Goal: Information Seeking & Learning: Find specific page/section

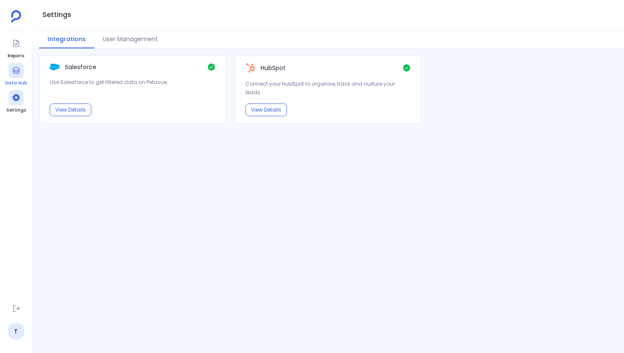
click at [18, 78] on link "Data Hub" at bounding box center [16, 75] width 22 height 24
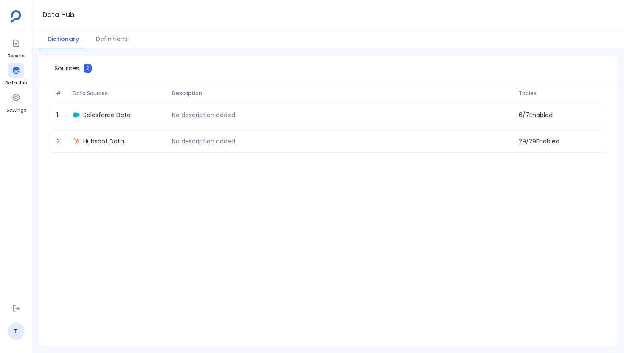
click at [108, 154] on div "# Data Sources Description Tables 1 . Salesforce Data No description added. 6 /…" at bounding box center [328, 216] width 578 height 267
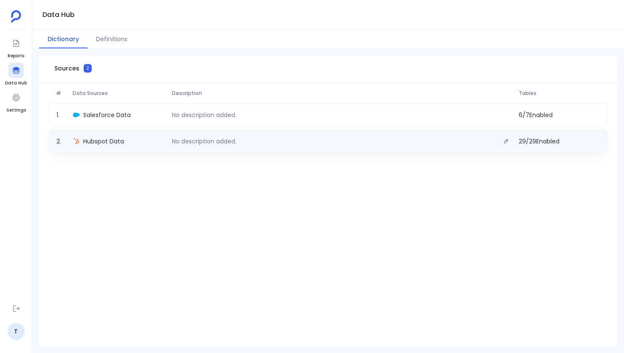
click at [108, 149] on div "2 . Hubspot Data No description added. 29 / 29 Enabled" at bounding box center [327, 141] width 557 height 23
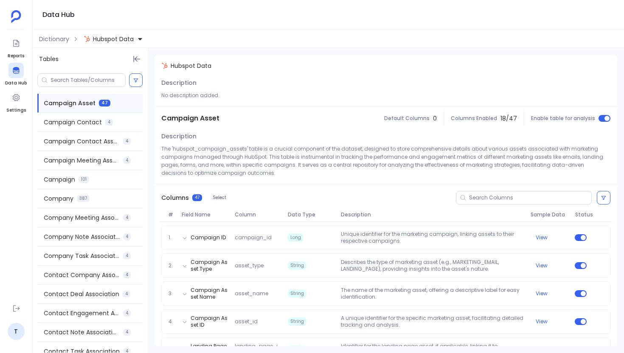
click at [70, 72] on div at bounding box center [89, 80] width 115 height 20
click at [70, 78] on input at bounding box center [87, 80] width 75 height 7
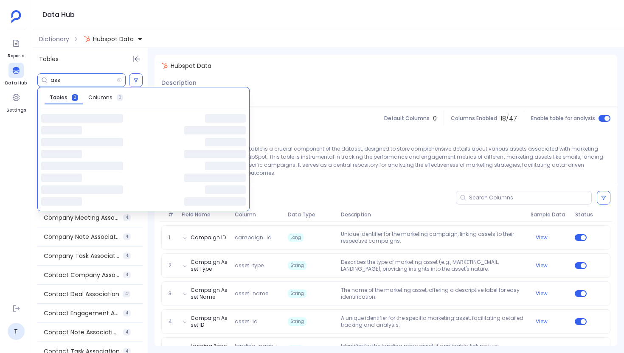
type input "asso"
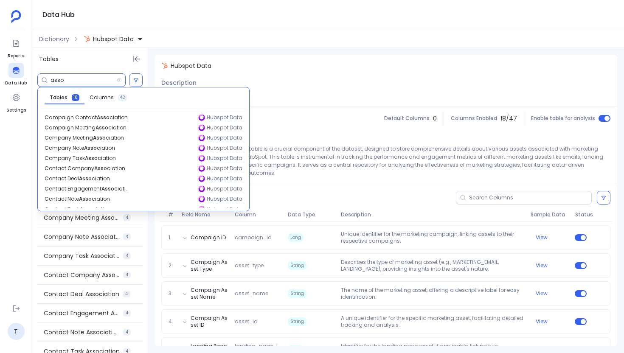
click at [86, 80] on input "asso" at bounding box center [83, 80] width 66 height 7
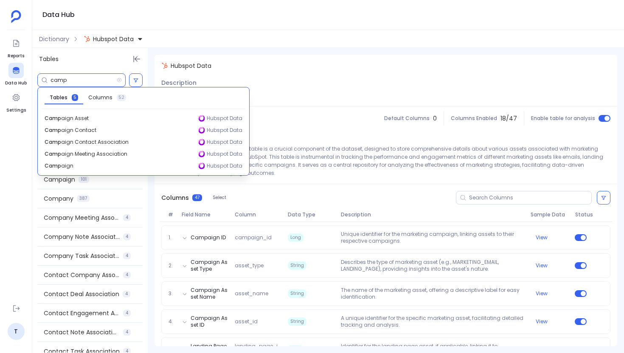
click at [61, 82] on input "camp" at bounding box center [83, 80] width 66 height 7
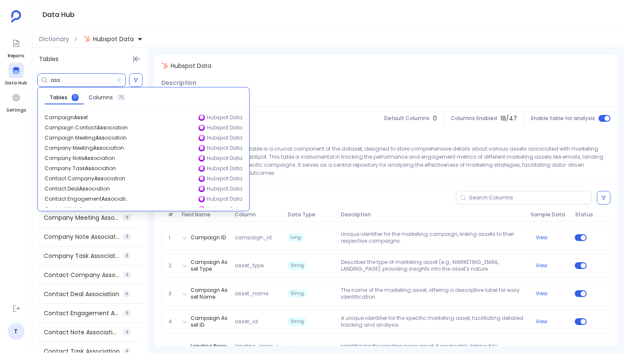
click at [57, 80] on input "ass" at bounding box center [83, 80] width 66 height 7
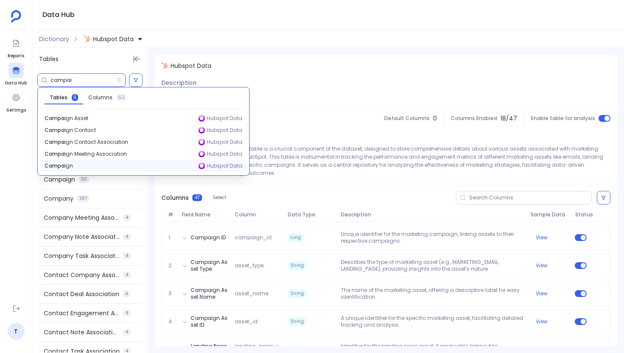
click at [79, 161] on div "Campai gn Hubspot Data" at bounding box center [143, 166] width 204 height 12
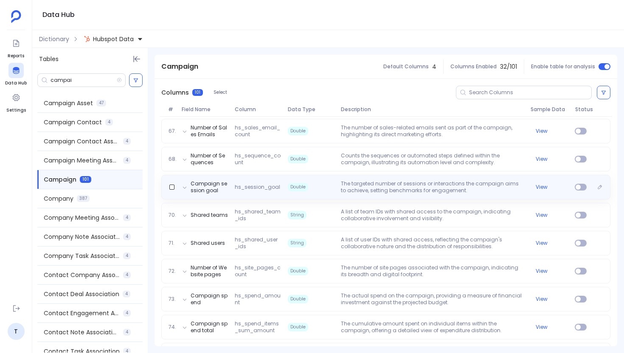
scroll to position [1975, 0]
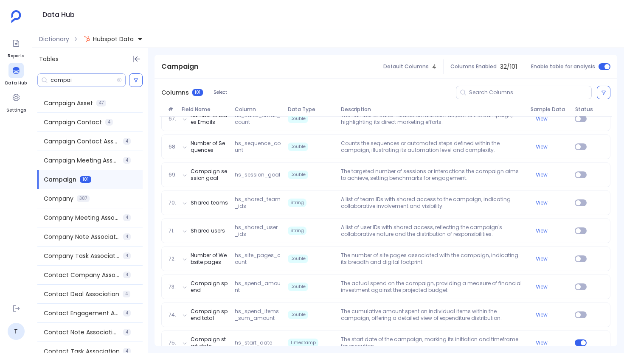
click at [80, 80] on input "campai" at bounding box center [83, 80] width 66 height 7
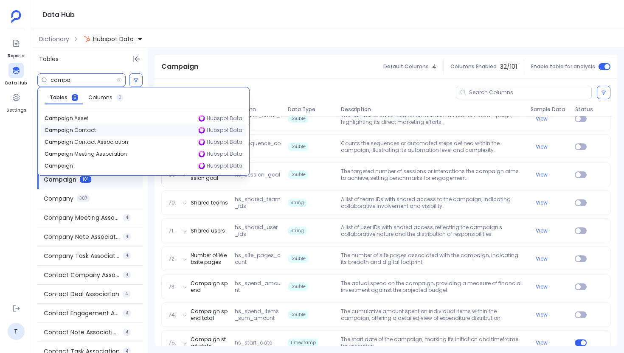
click at [107, 124] on div "Campai gn Contact Hubspot Data" at bounding box center [143, 130] width 204 height 12
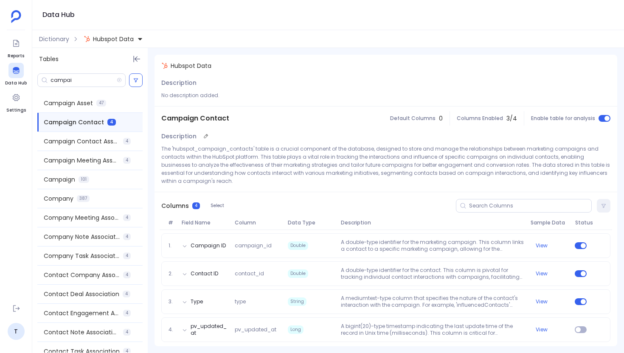
scroll to position [3, 0]
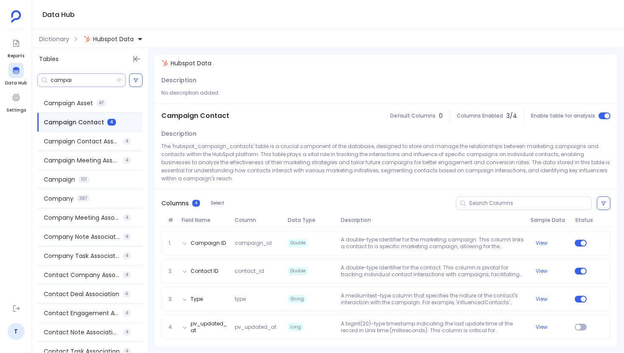
click at [58, 81] on input "campai" at bounding box center [83, 80] width 66 height 7
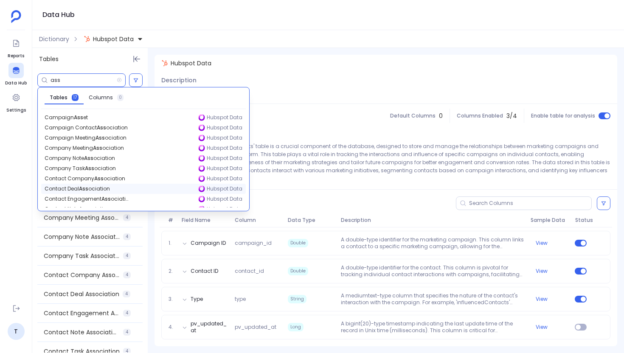
click at [94, 191] on span "Contact Deal Ass ociation" at bounding box center [77, 188] width 65 height 7
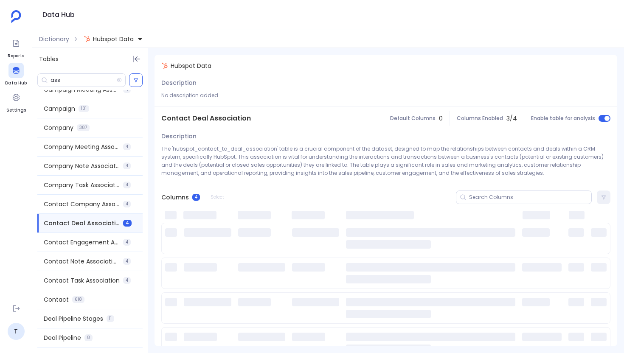
scroll to position [73, 0]
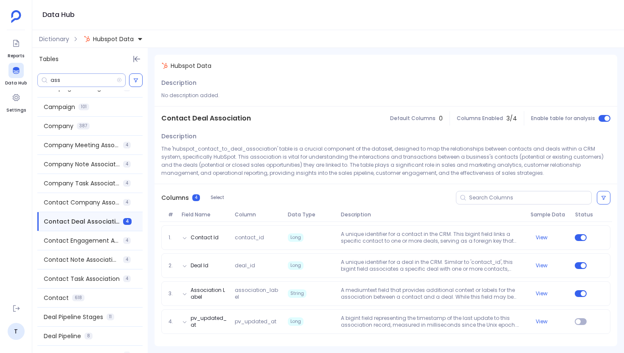
click at [55, 79] on input "ass" at bounding box center [83, 80] width 66 height 7
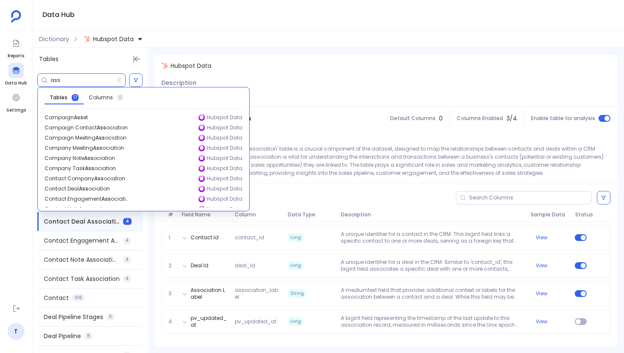
click at [55, 79] on input "ass" at bounding box center [83, 80] width 66 height 7
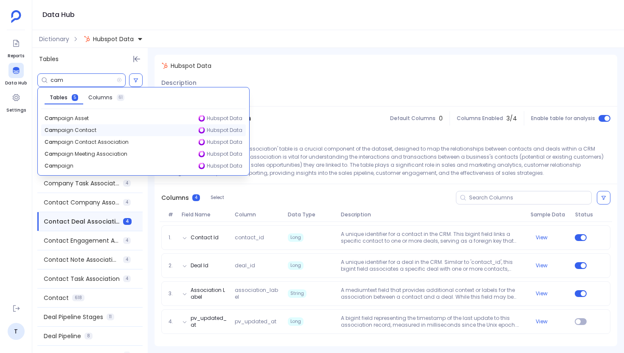
click at [87, 129] on span "[PERSON_NAME] Contact" at bounding box center [71, 130] width 52 height 7
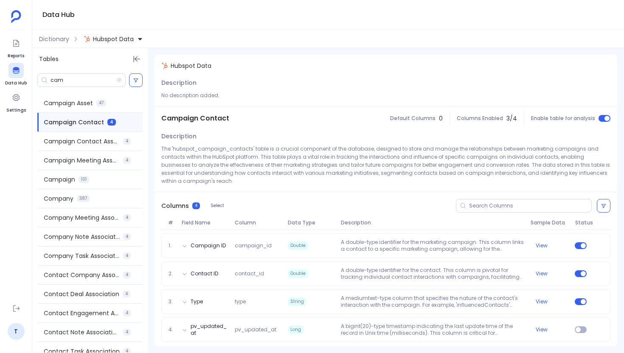
scroll to position [3, 0]
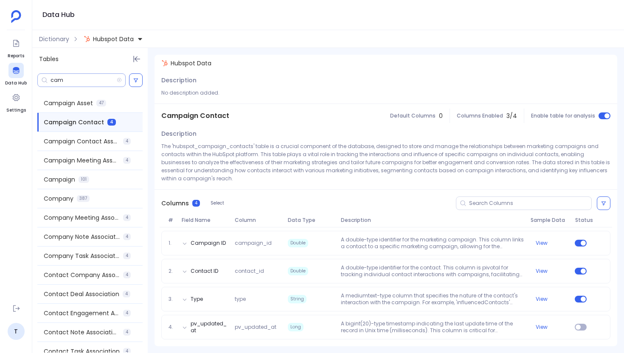
click at [59, 79] on input "cam" at bounding box center [83, 80] width 66 height 7
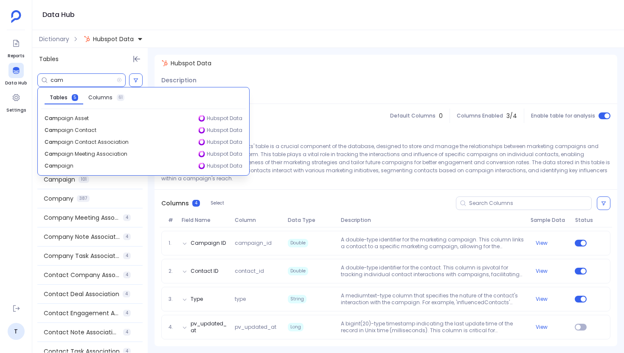
click at [55, 78] on input "cam" at bounding box center [83, 80] width 66 height 7
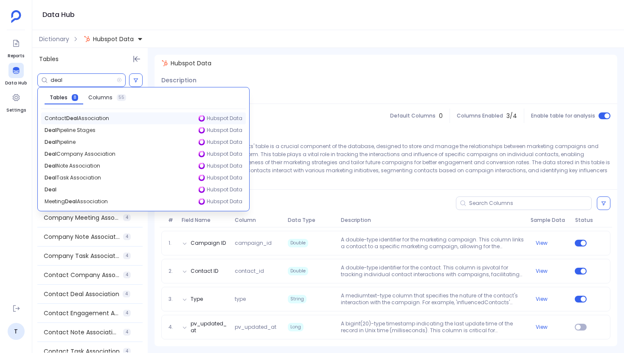
type input "deal"
click at [78, 118] on span "Contact Deal Association" at bounding box center [77, 118] width 64 height 7
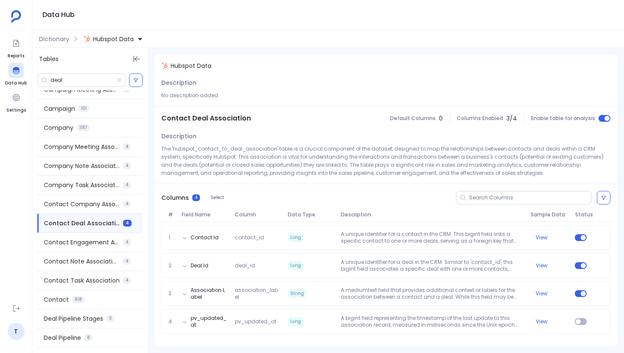
scroll to position [73, 0]
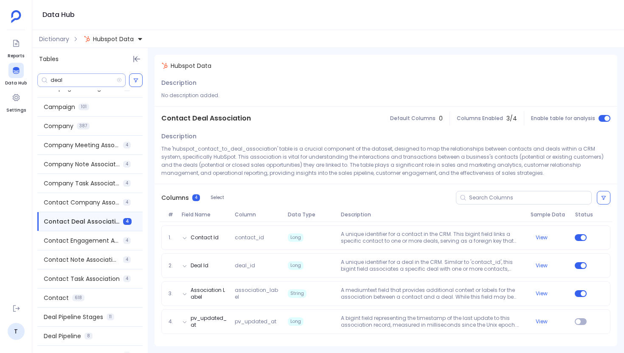
click at [64, 77] on input "deal" at bounding box center [83, 80] width 66 height 7
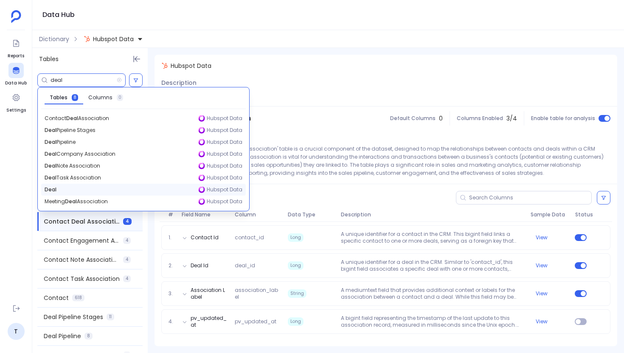
click at [76, 190] on div "Deal Hubspot Data" at bounding box center [143, 190] width 204 height 12
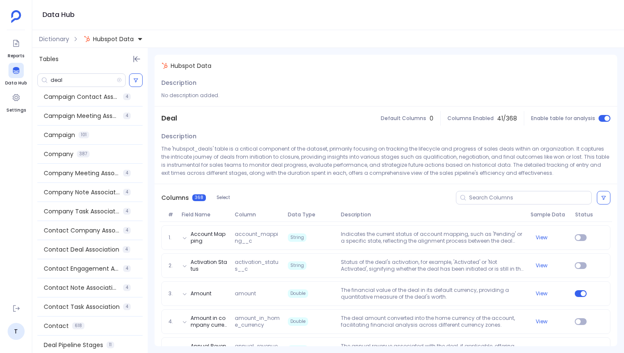
scroll to position [0, 0]
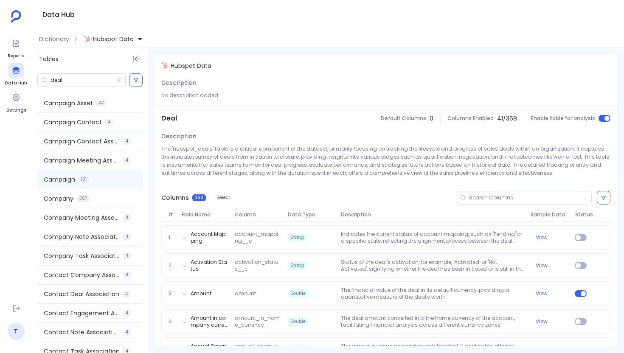
click at [73, 179] on span "Campaign" at bounding box center [59, 179] width 31 height 8
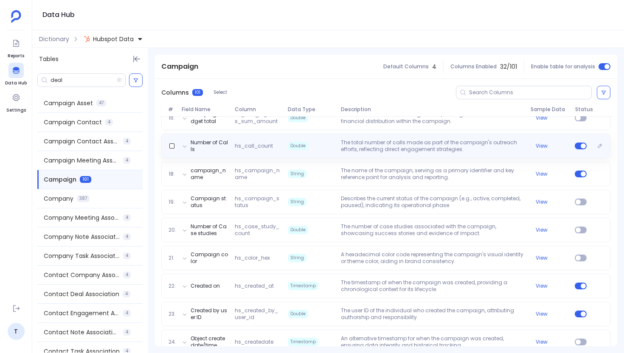
scroll to position [642, 0]
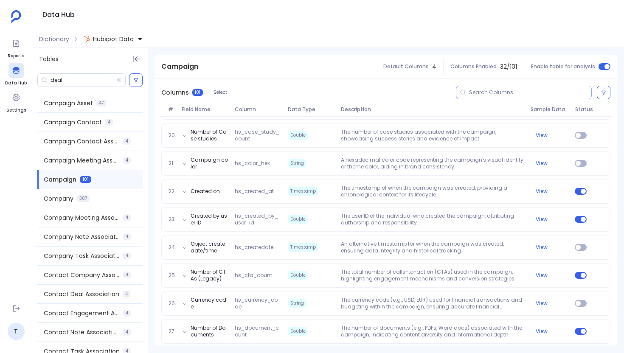
click at [507, 92] on input at bounding box center [530, 92] width 122 height 7
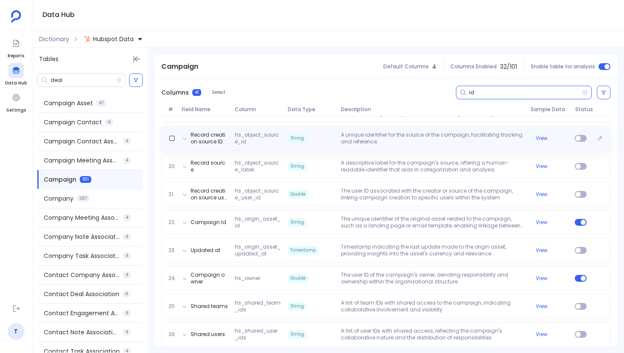
scroll to position [610, 0]
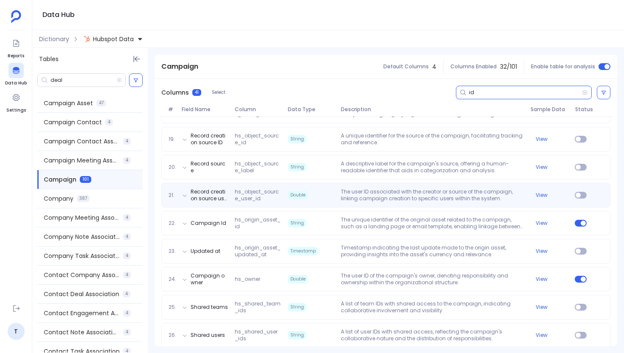
type input "id"
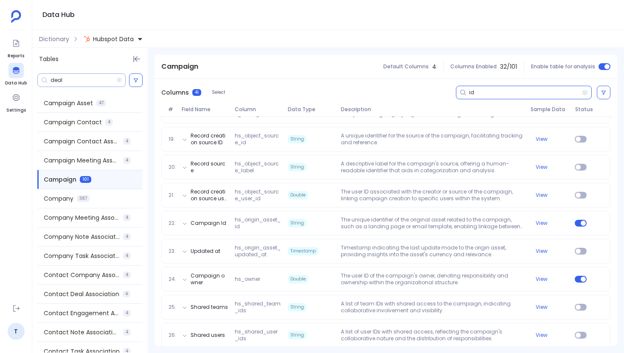
click at [76, 82] on input "deal" at bounding box center [83, 80] width 66 height 7
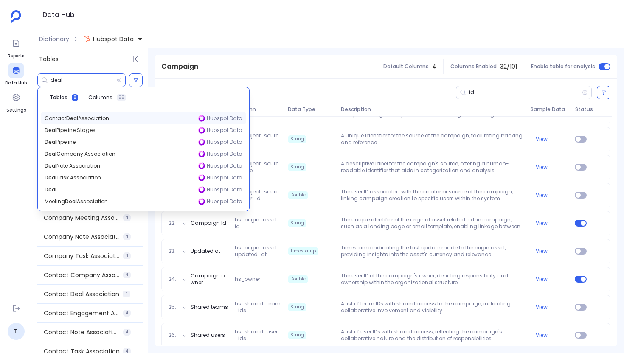
click at [47, 118] on span "Contact Deal Association" at bounding box center [77, 118] width 64 height 7
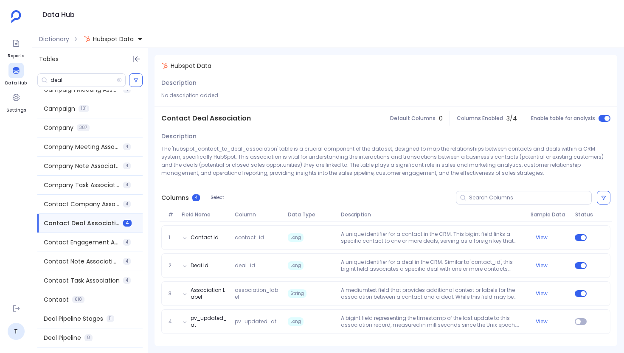
scroll to position [72, 0]
drag, startPoint x: 163, startPoint y: 117, endPoint x: 263, endPoint y: 115, distance: 100.1
click at [263, 115] on div "Contact Deal Association Default Columns 0 Columns Enabled 3 / 4 Enable table f…" at bounding box center [385, 118] width 462 height 24
copy span "Contact Deal Association"
click at [87, 78] on input "deal" at bounding box center [83, 80] width 66 height 7
